Goal: Task Accomplishment & Management: Manage account settings

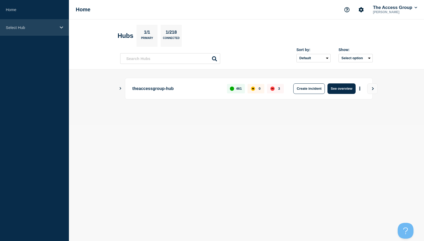
drag, startPoint x: 37, startPoint y: 27, endPoint x: 36, endPoint y: 32, distance: 5.1
click at [37, 27] on p "Select Hub" at bounding box center [31, 27] width 50 height 4
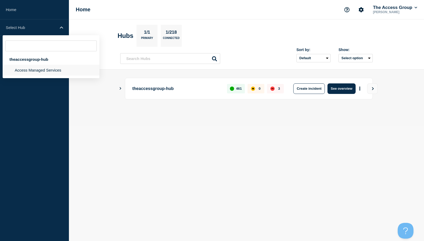
click at [26, 72] on li "Access Managed Services" at bounding box center [51, 70] width 97 height 11
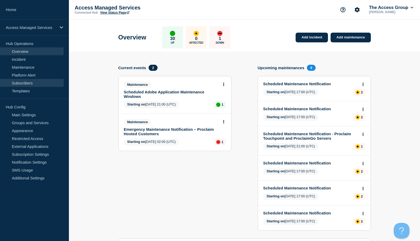
click at [20, 83] on link "Subscribers" at bounding box center [32, 83] width 64 height 8
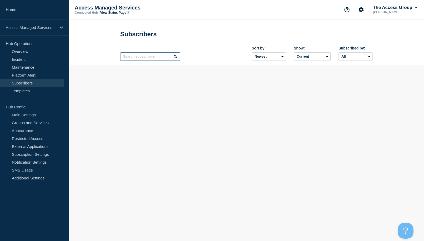
click at [142, 56] on input "text" at bounding box center [150, 56] width 60 height 8
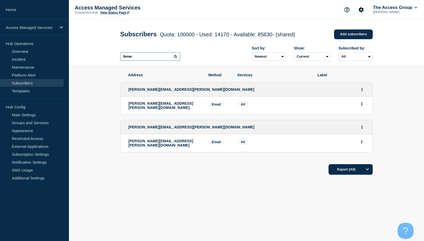
type input "lbmw"
click at [363, 105] on button "Actions" at bounding box center [361, 104] width 7 height 8
click at [360, 119] on button "Delete" at bounding box center [362, 119] width 10 height 4
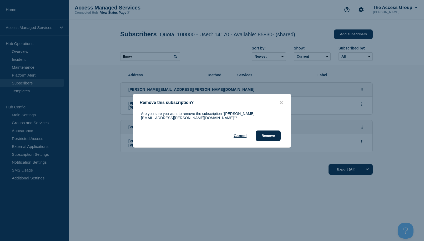
drag, startPoint x: 278, startPoint y: 134, endPoint x: 312, endPoint y: 134, distance: 33.7
click at [278, 134] on button "Remove" at bounding box center [268, 135] width 25 height 11
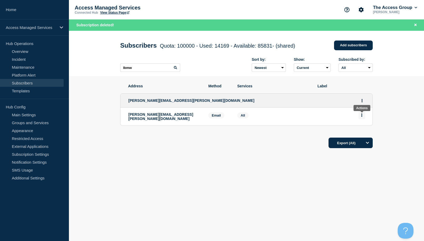
click at [362, 117] on icon "Actions" at bounding box center [361, 114] width 1 height 3
click at [360, 132] on button "Delete" at bounding box center [362, 130] width 10 height 4
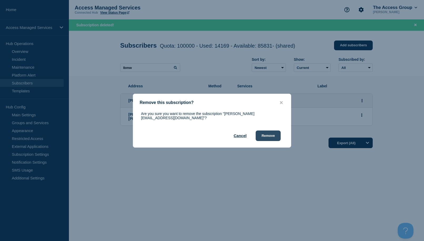
click at [263, 136] on button "Remove" at bounding box center [268, 135] width 25 height 11
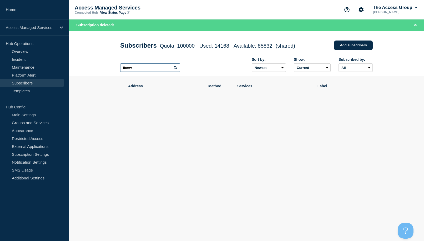
click at [154, 67] on input "lbmw" at bounding box center [150, 67] width 60 height 8
click at [174, 69] on icon at bounding box center [175, 67] width 3 height 3
